Goal: Task Accomplishment & Management: Manage account settings

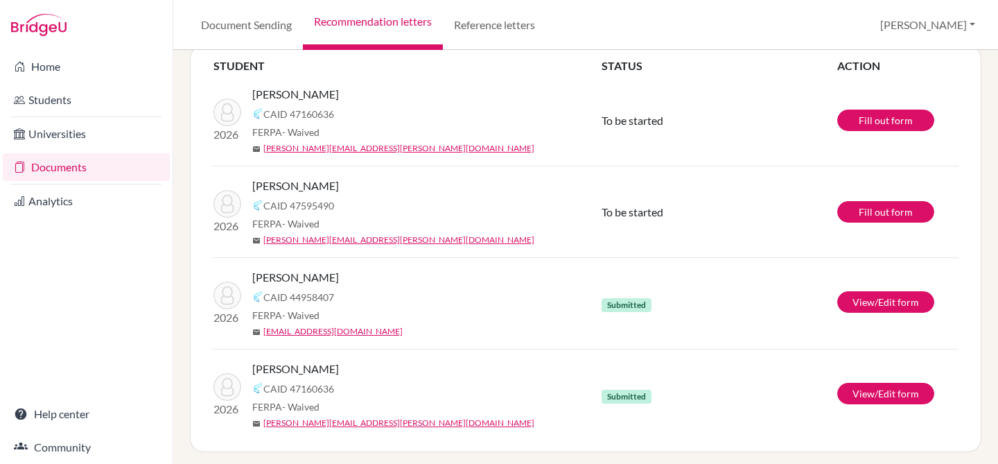
scroll to position [135, 0]
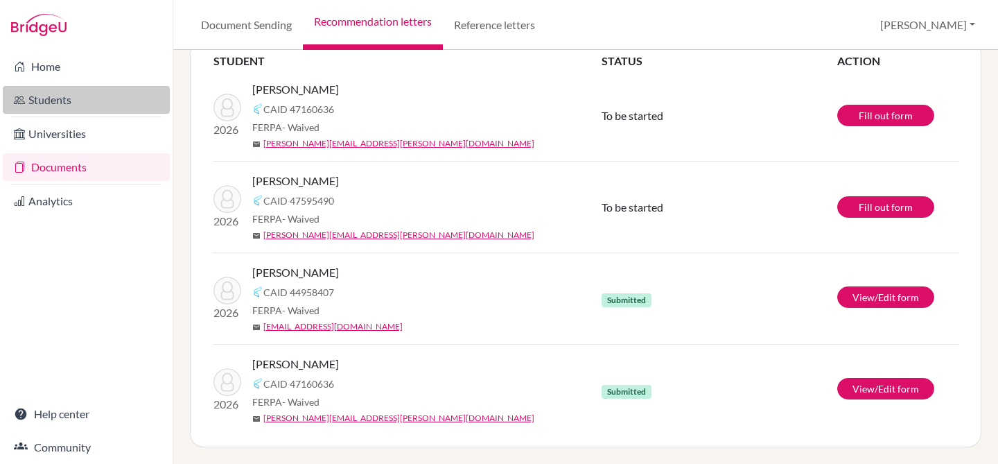
click at [69, 92] on link "Students" at bounding box center [86, 100] width 167 height 28
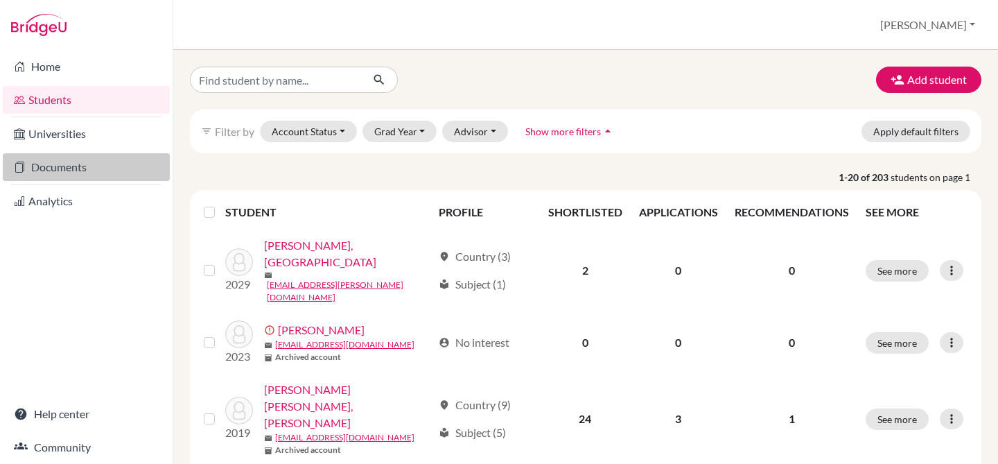
click at [82, 166] on link "Documents" at bounding box center [86, 167] width 167 height 28
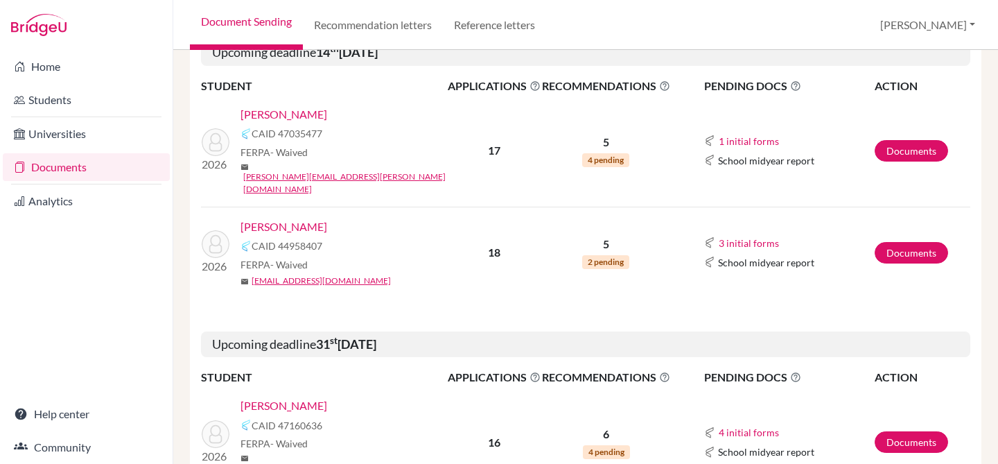
scroll to position [202, 0]
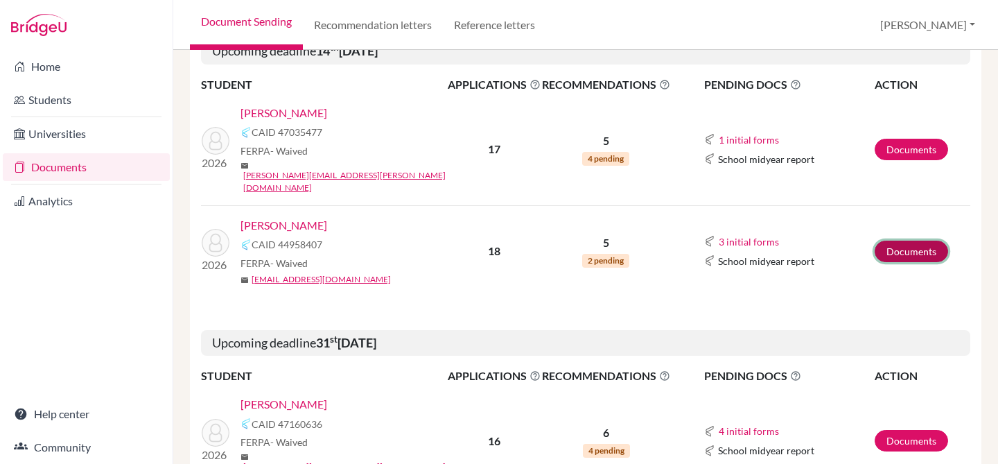
click at [904, 241] on link "Documents" at bounding box center [911, 251] width 73 height 21
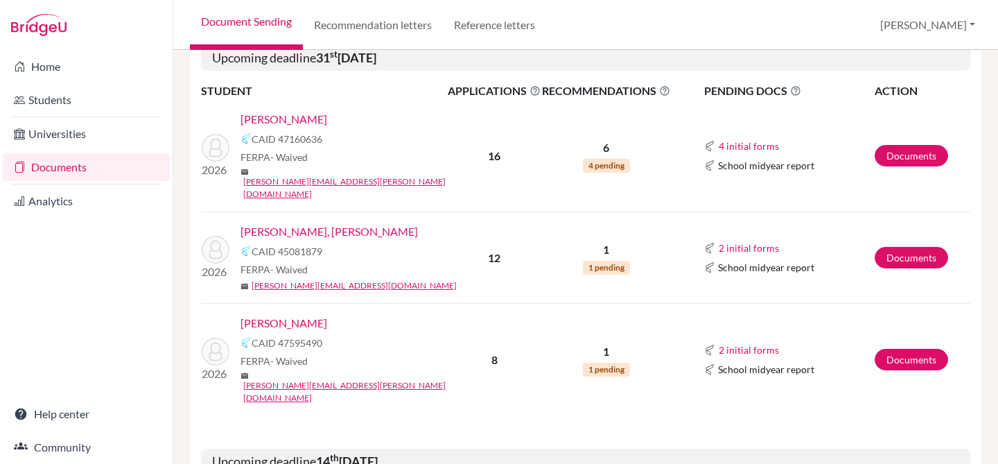
scroll to position [498, 0]
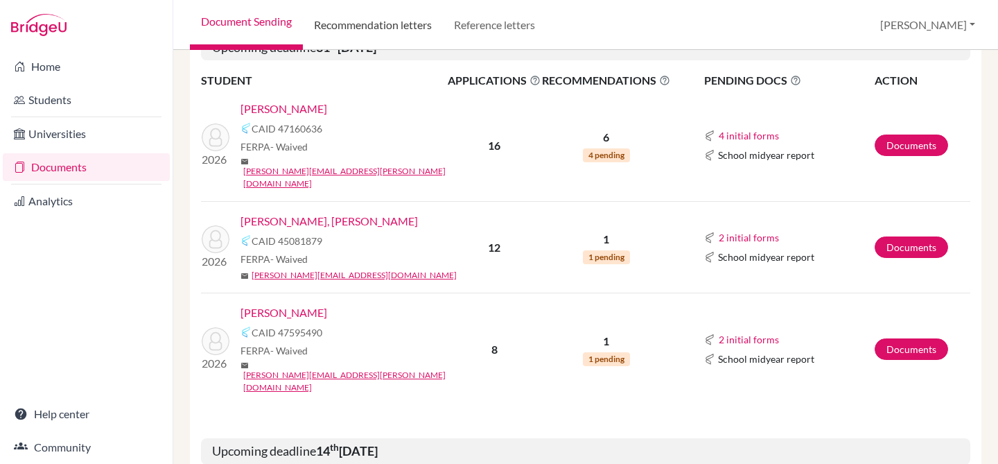
click at [390, 27] on link "Recommendation letters" at bounding box center [373, 25] width 140 height 50
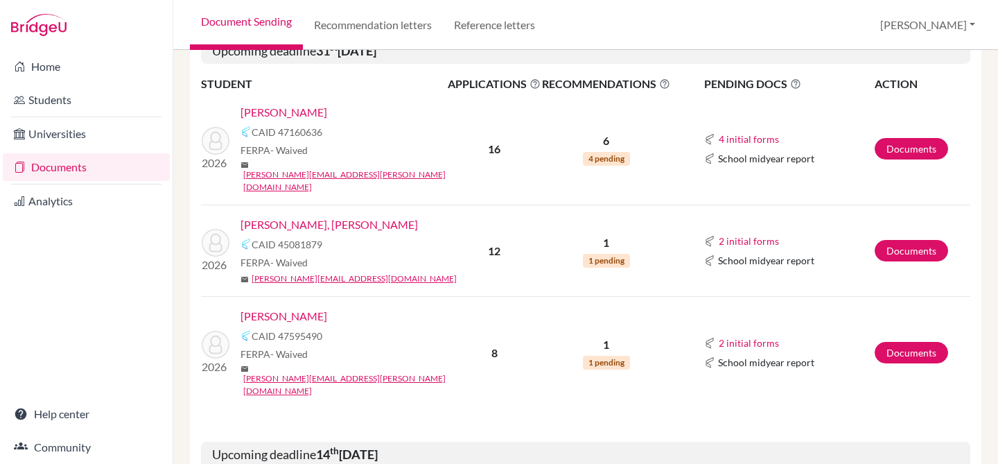
scroll to position [496, 0]
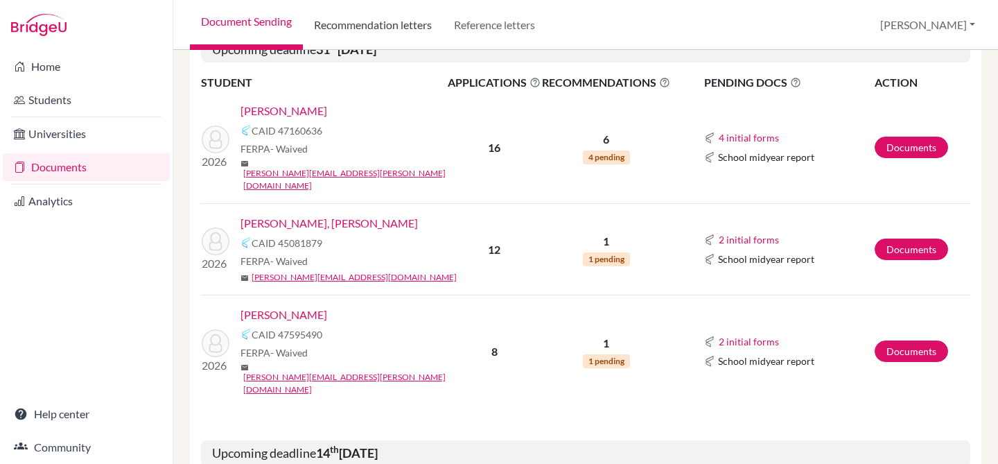
click at [361, 28] on link "Recommendation letters" at bounding box center [373, 25] width 140 height 50
click at [399, 21] on link "Recommendation letters" at bounding box center [373, 25] width 140 height 50
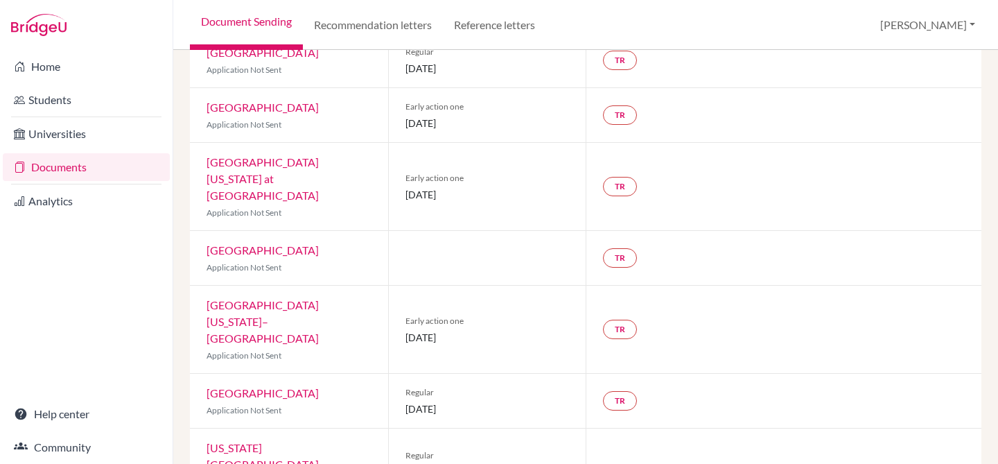
scroll to position [796, 0]
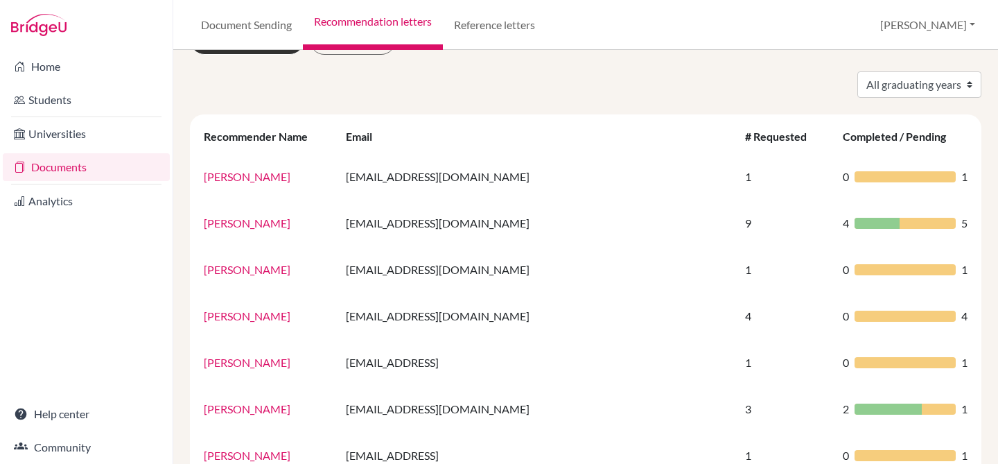
scroll to position [44, 0]
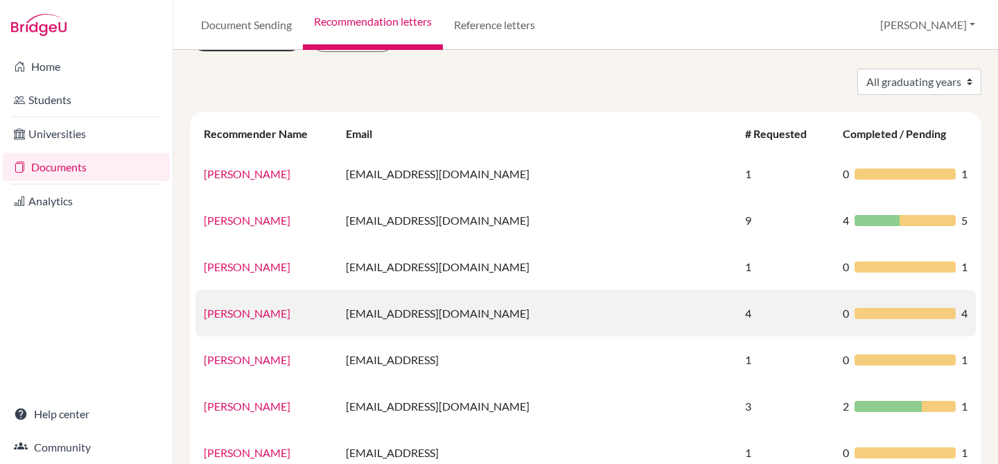
click at [269, 315] on link "[PERSON_NAME]" at bounding box center [247, 312] width 87 height 13
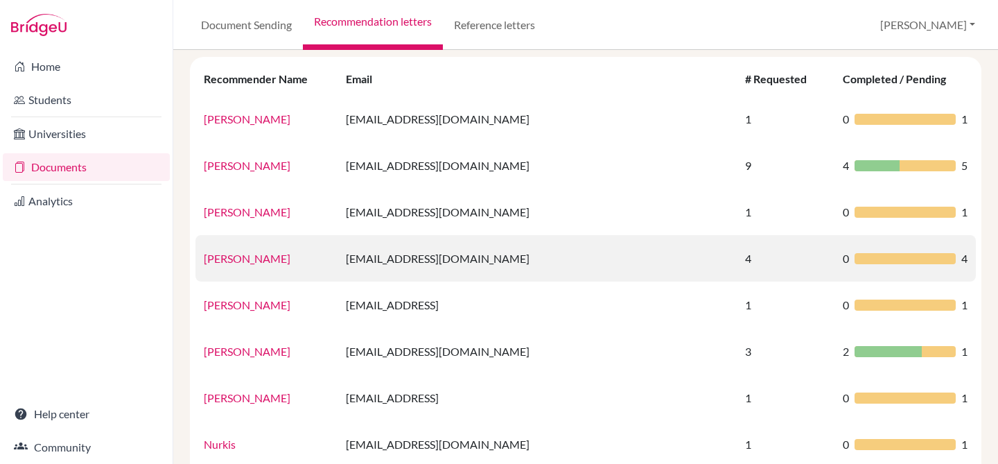
scroll to position [109, 0]
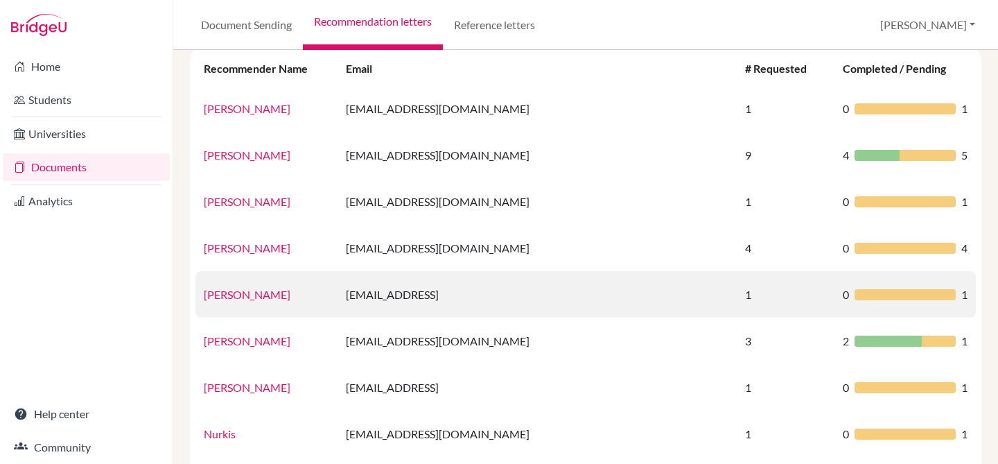
click at [280, 288] on link "[PERSON_NAME]" at bounding box center [247, 294] width 87 height 13
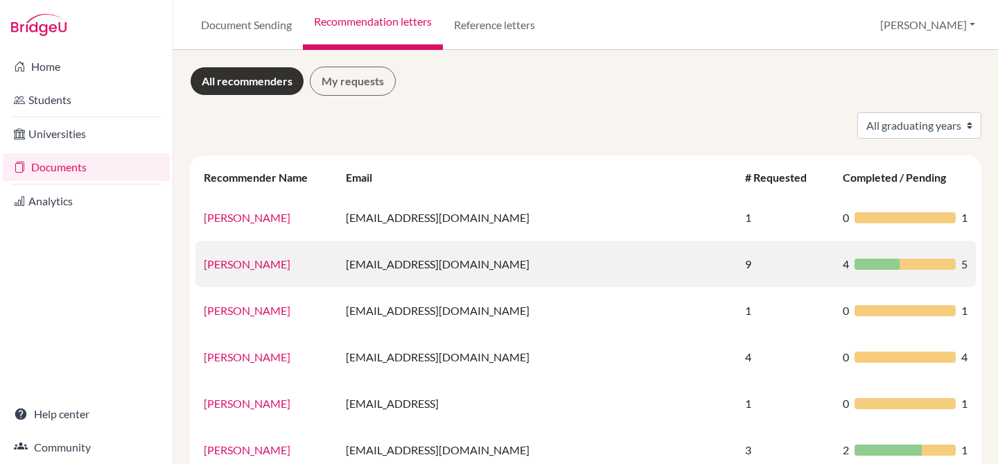
click at [290, 261] on link "[PERSON_NAME]" at bounding box center [247, 263] width 87 height 13
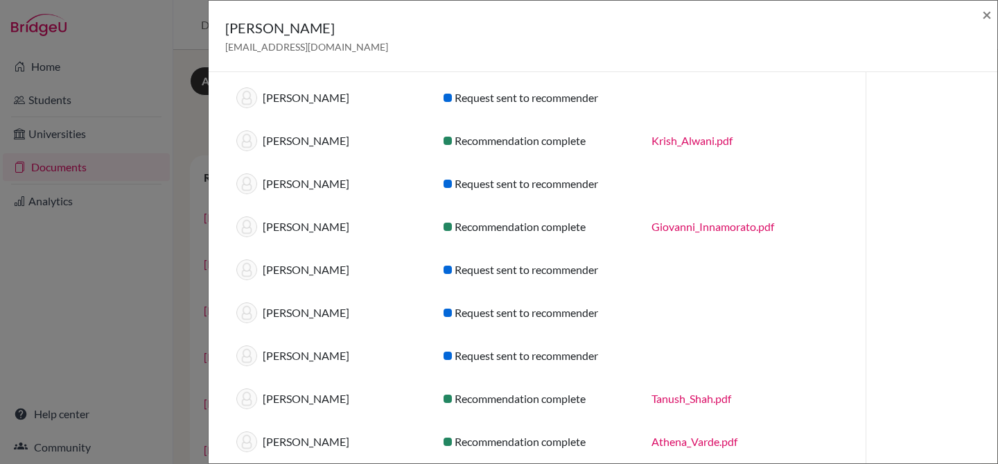
scroll to position [116, 0]
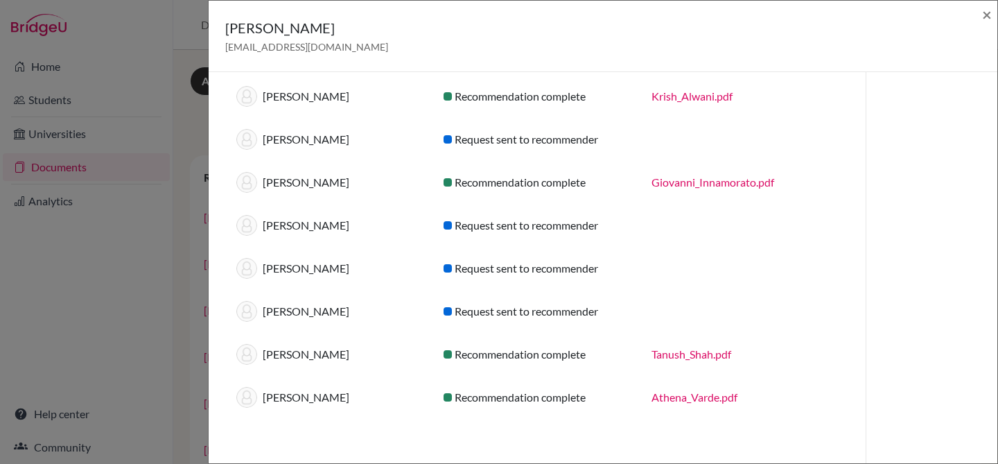
click at [690, 93] on link "Krish_Alwani.pdf" at bounding box center [692, 95] width 81 height 13
click at [123, 225] on div "[PERSON_NAME] [EMAIL_ADDRESS][DOMAIN_NAME] × Recommendations (9) Student Status…" at bounding box center [499, 232] width 998 height 464
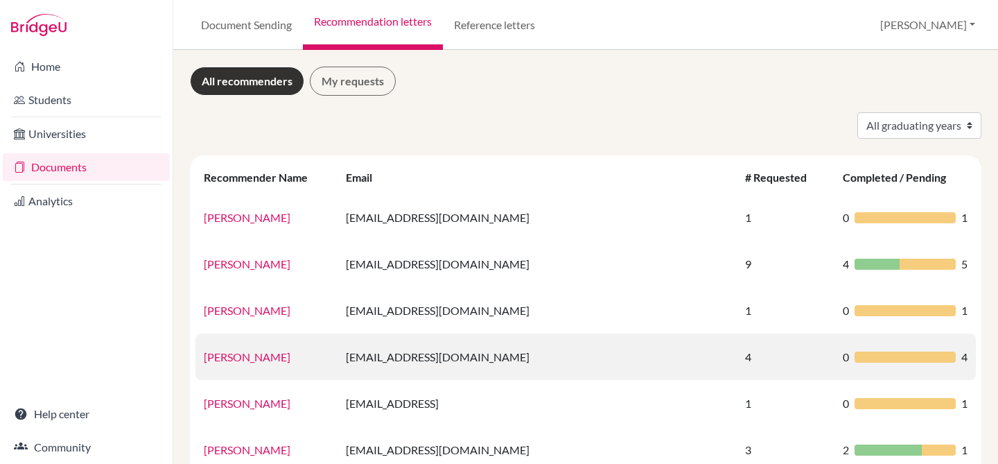
click at [270, 356] on link "[PERSON_NAME]" at bounding box center [247, 356] width 87 height 13
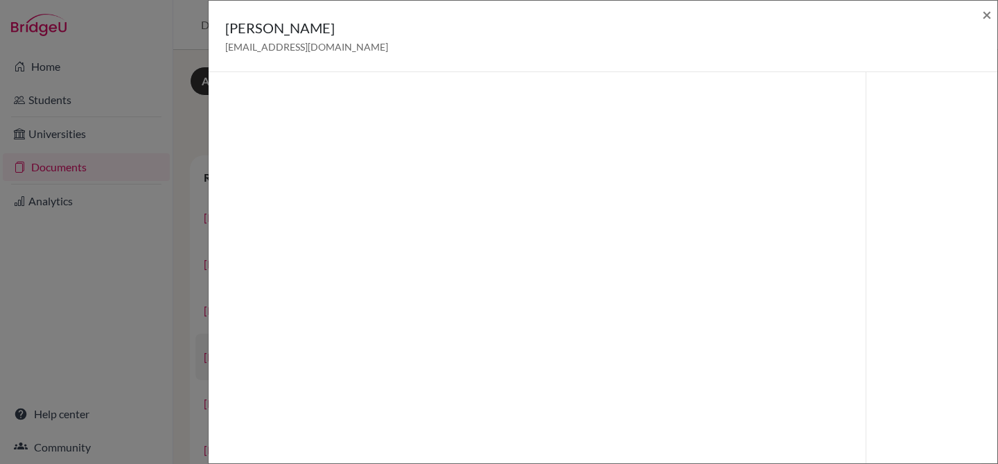
scroll to position [73, 0]
